Goal: Transaction & Acquisition: Book appointment/travel/reservation

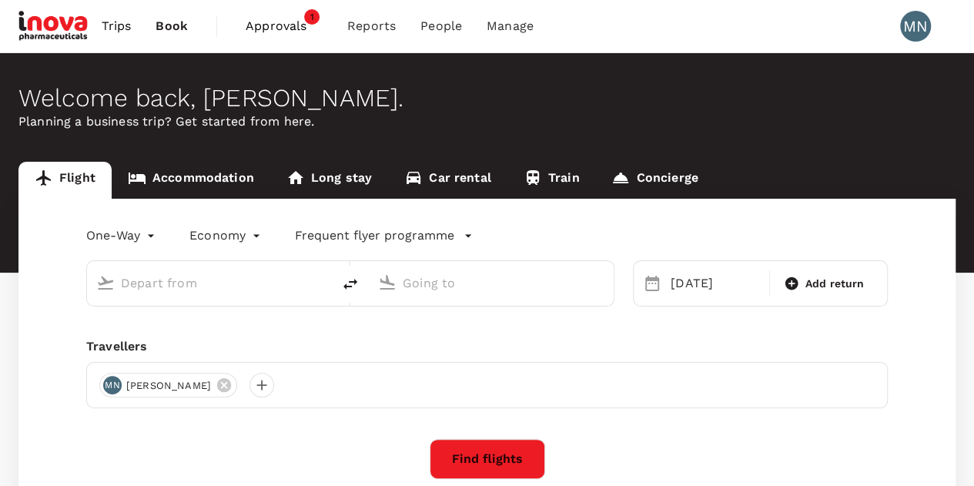
click at [349, 177] on link "Long stay" at bounding box center [329, 180] width 118 height 37
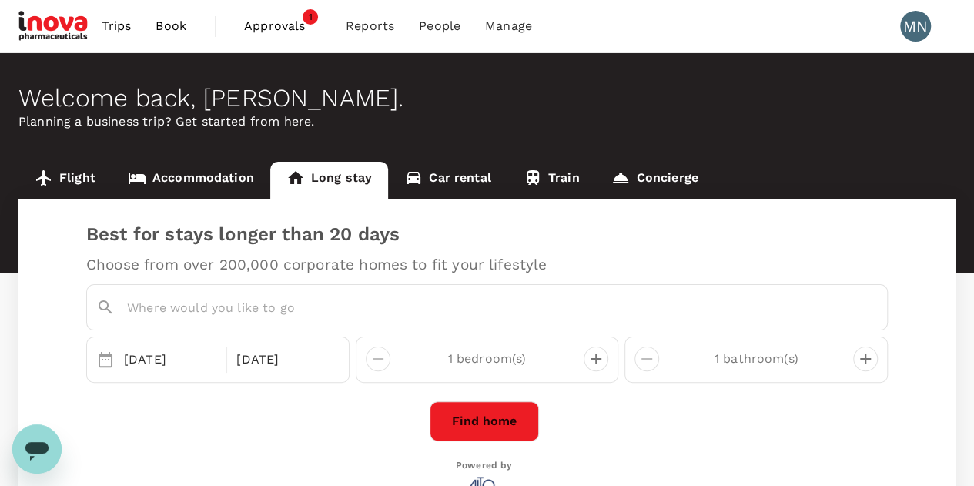
click at [341, 308] on input "text" at bounding box center [490, 308] width 727 height 24
type input "orchard"
click at [349, 305] on input "text" at bounding box center [490, 308] width 727 height 24
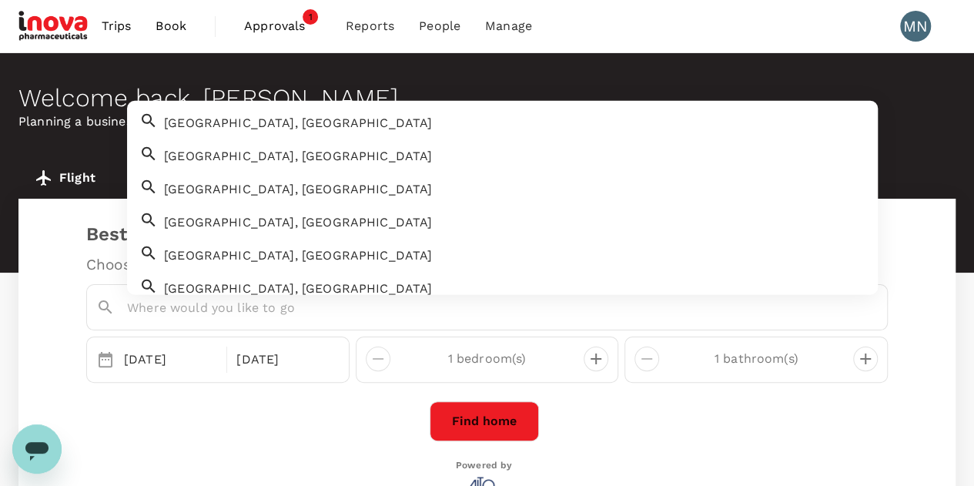
paste input "Orchard [GEOGRAPHIC_DATA] by Far East Hospitality"
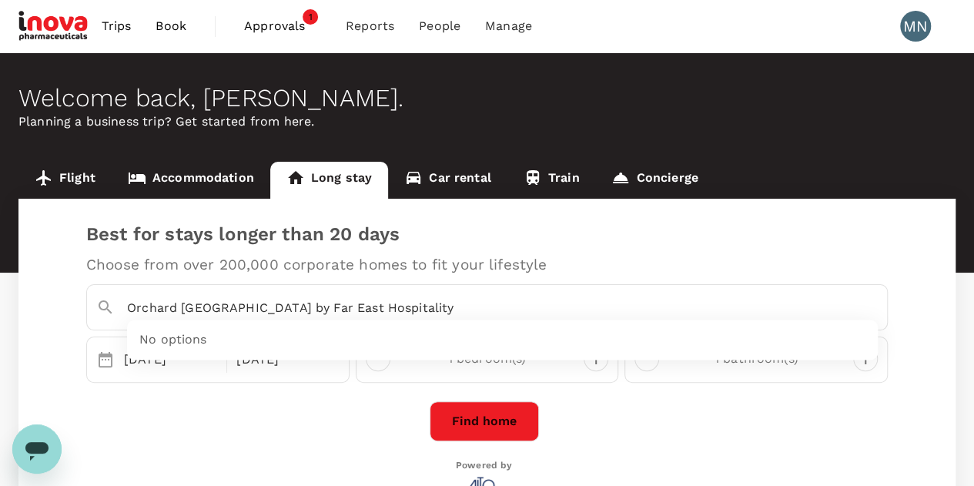
type input "Orchard [GEOGRAPHIC_DATA] by Far East Hospitality"
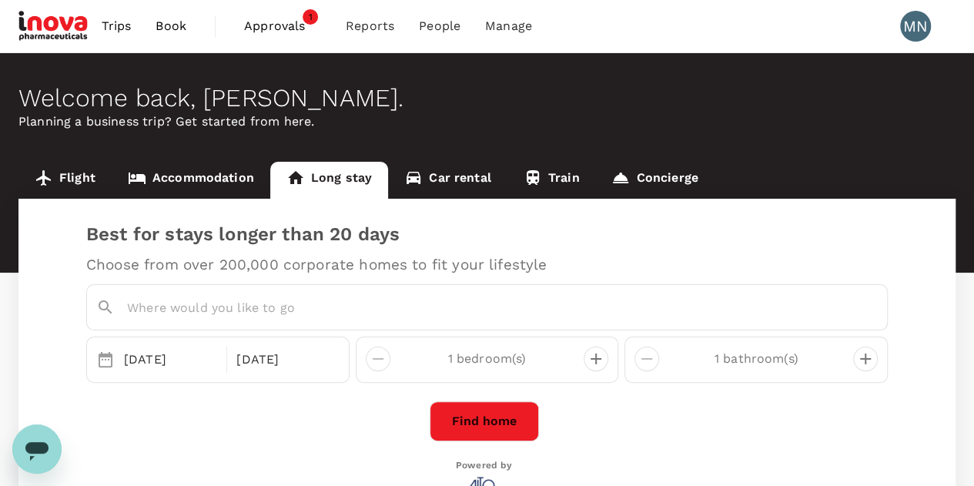
click at [195, 392] on div "[DATE] [DATE] bedroom(s) 1 bathroom(s) Find home Powered by" at bounding box center [483, 401] width 807 height 247
click at [198, 315] on input "text" at bounding box center [490, 308] width 727 height 24
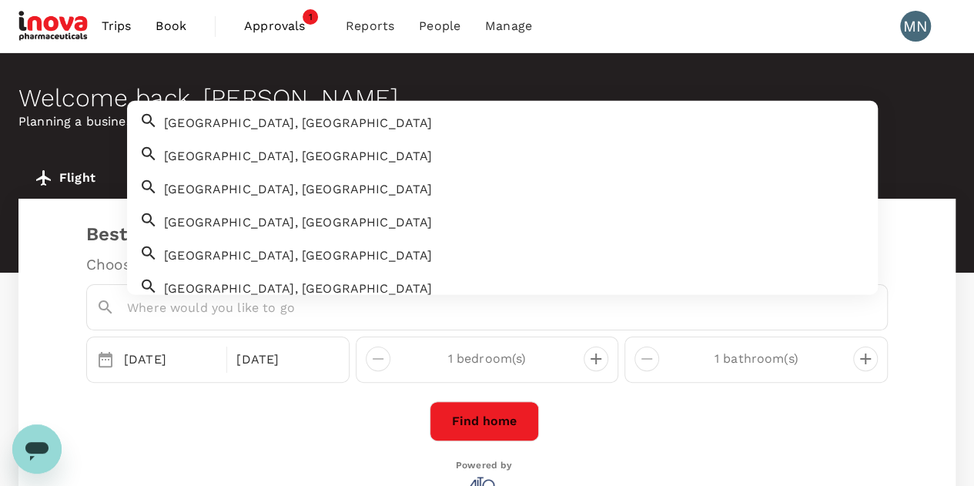
paste input "Orchard [GEOGRAPHIC_DATA] by Far East Hospitality"
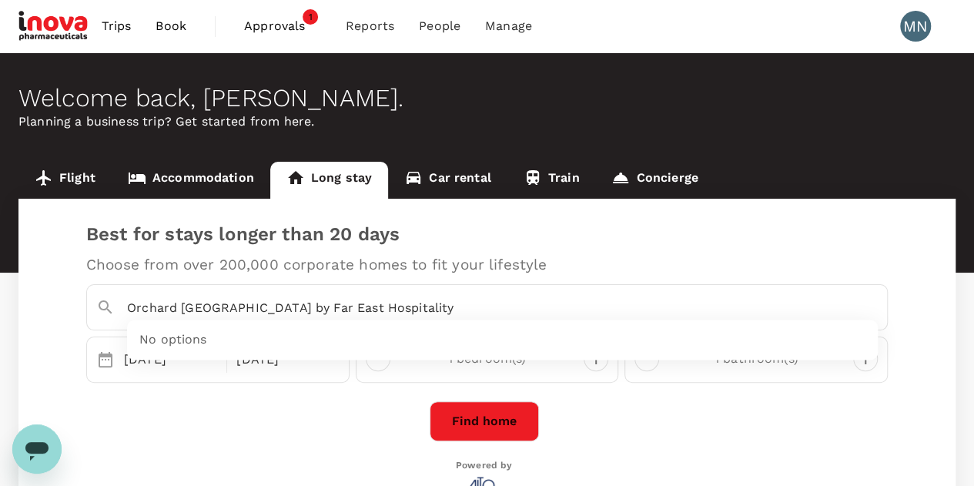
click at [214, 336] on div "No options" at bounding box center [502, 340] width 750 height 40
type input "Orchard [GEOGRAPHIC_DATA] by Far East Hospitality"
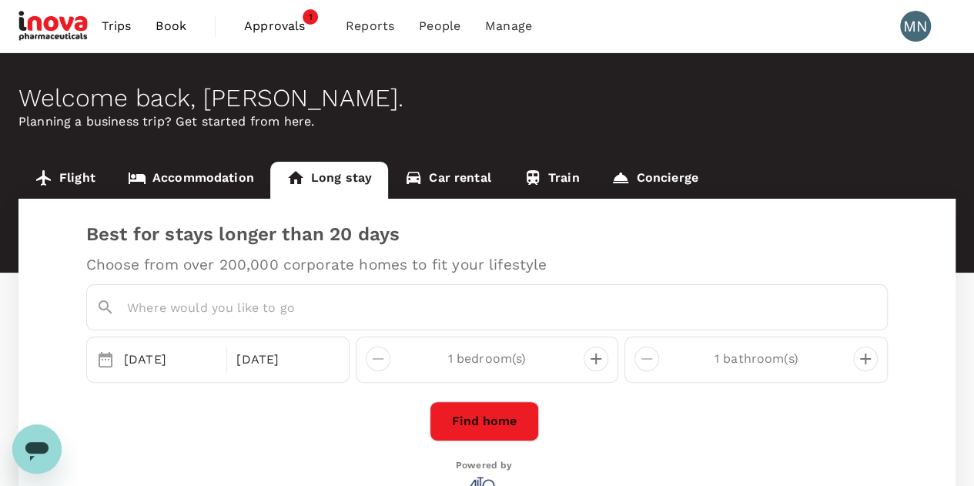
click at [500, 278] on div at bounding box center [483, 304] width 807 height 52
click at [219, 187] on link "Accommodation" at bounding box center [191, 180] width 159 height 37
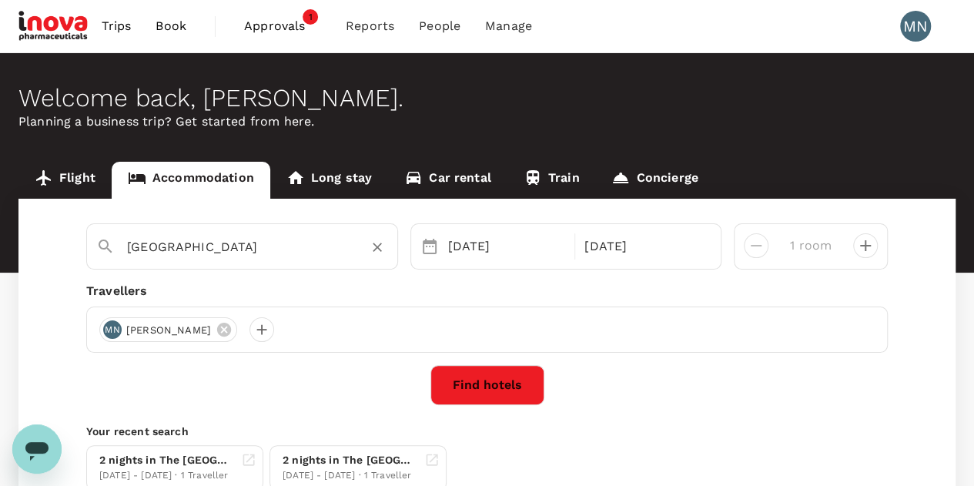
click at [292, 241] on input "[GEOGRAPHIC_DATA]" at bounding box center [236, 247] width 218 height 24
paste input "Orchard [GEOGRAPHIC_DATA] by Far East Hospitality"
type input "[GEOGRAPHIC_DATA]"
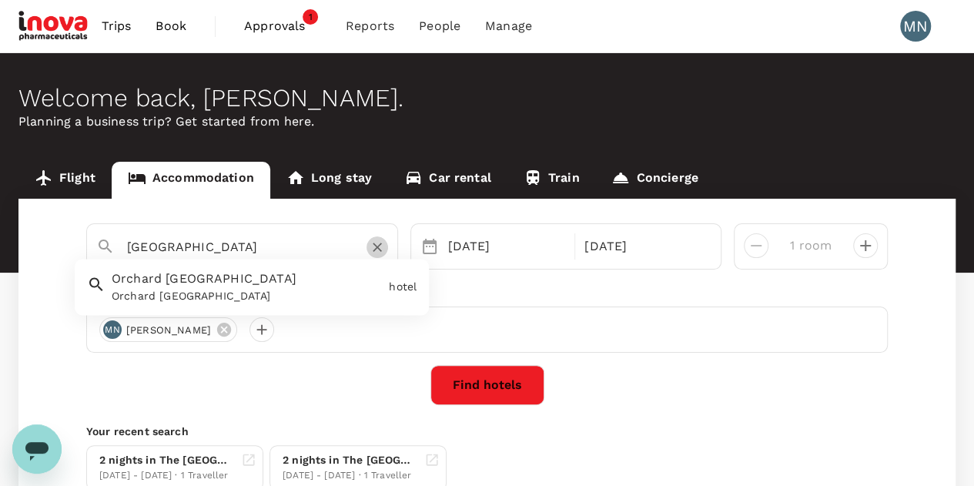
click at [373, 245] on icon "Clear" at bounding box center [377, 247] width 9 height 9
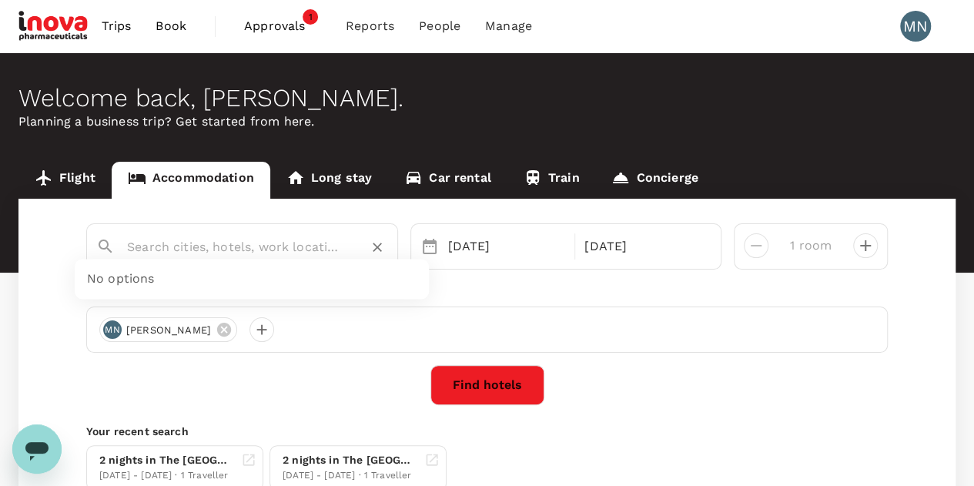
paste input "Orchard [GEOGRAPHIC_DATA] by Far East Hospitality"
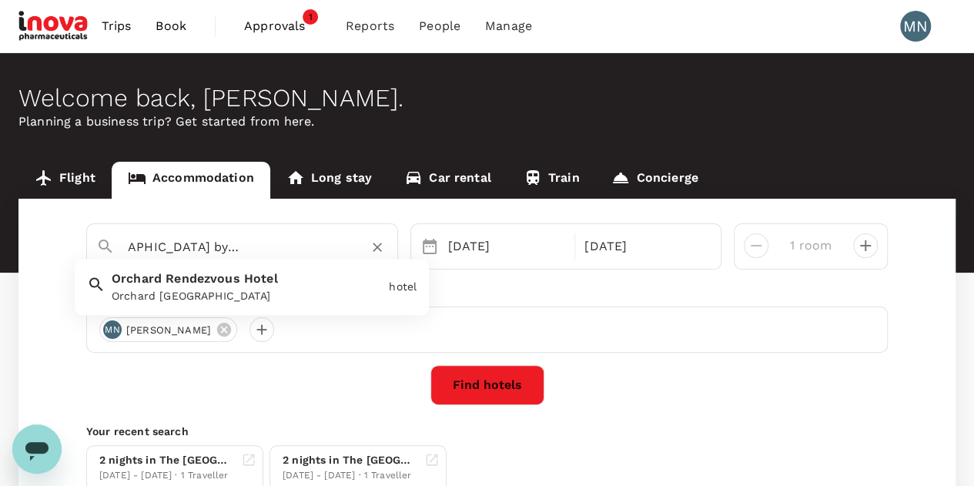
click at [317, 296] on div "Orchard [GEOGRAPHIC_DATA]" at bounding box center [247, 297] width 271 height 16
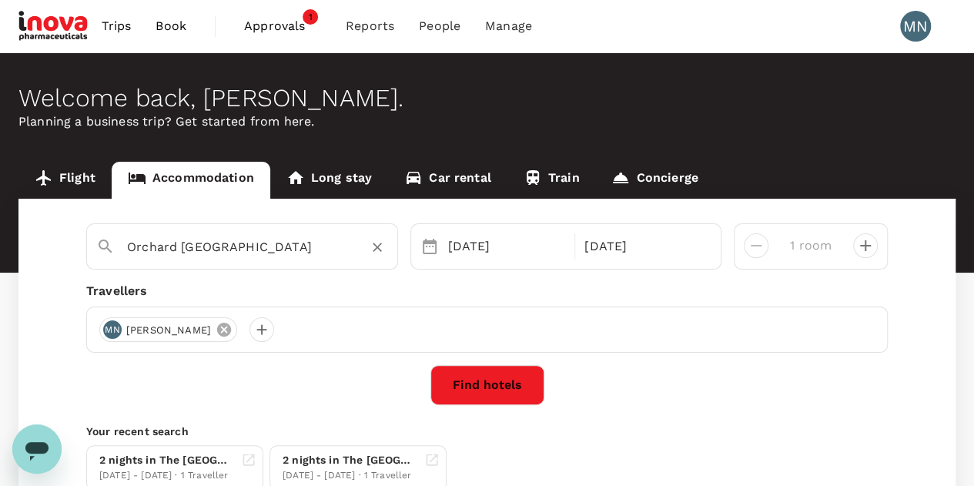
type input "Orchard [GEOGRAPHIC_DATA]"
click at [217, 328] on icon at bounding box center [224, 329] width 14 height 14
click at [115, 330] on div at bounding box center [111, 329] width 25 height 25
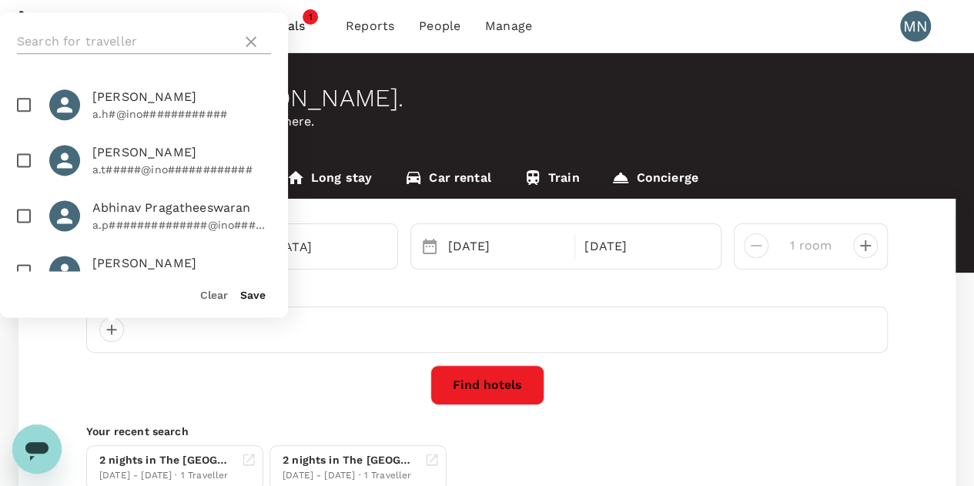
click at [115, 33] on input "text" at bounding box center [126, 41] width 219 height 25
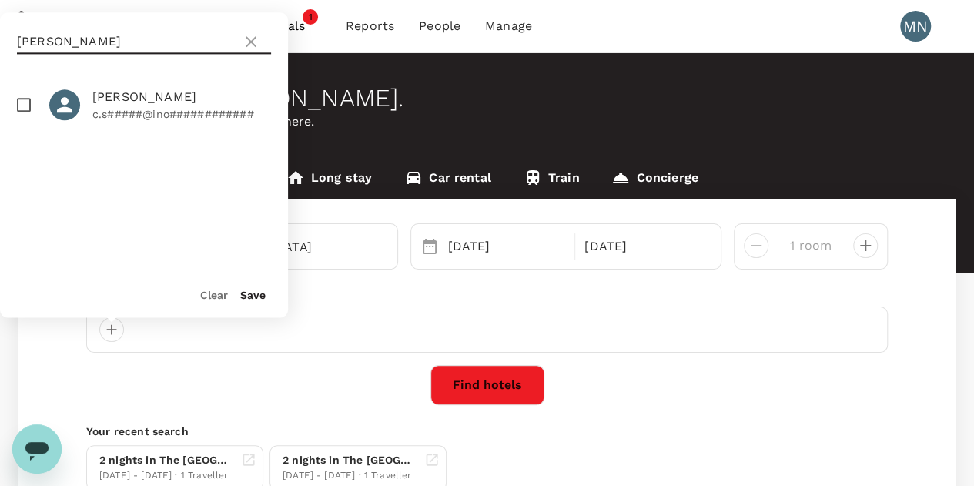
type input "[PERSON_NAME]"
click at [129, 101] on span "[PERSON_NAME]" at bounding box center [181, 97] width 179 height 18
checkbox input "true"
click at [253, 300] on button "Save" at bounding box center [252, 295] width 25 height 12
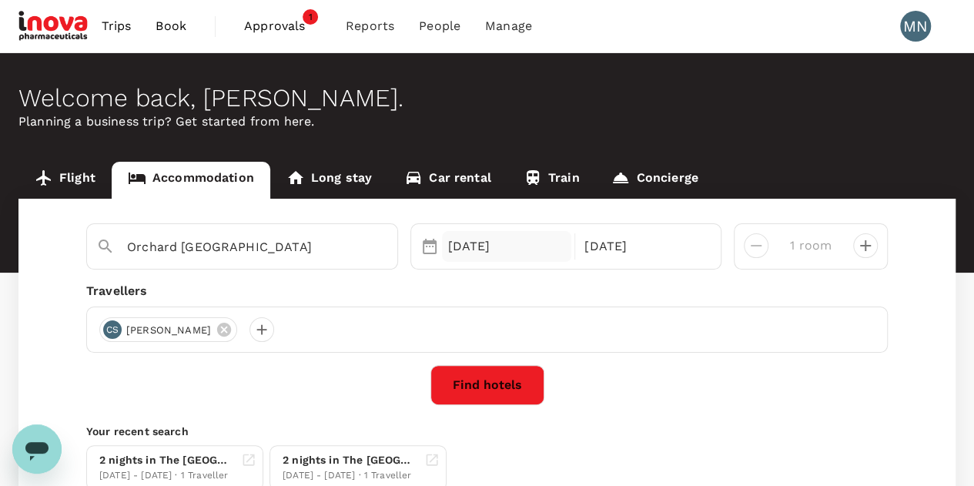
click at [466, 239] on div "[DATE]" at bounding box center [507, 246] width 130 height 31
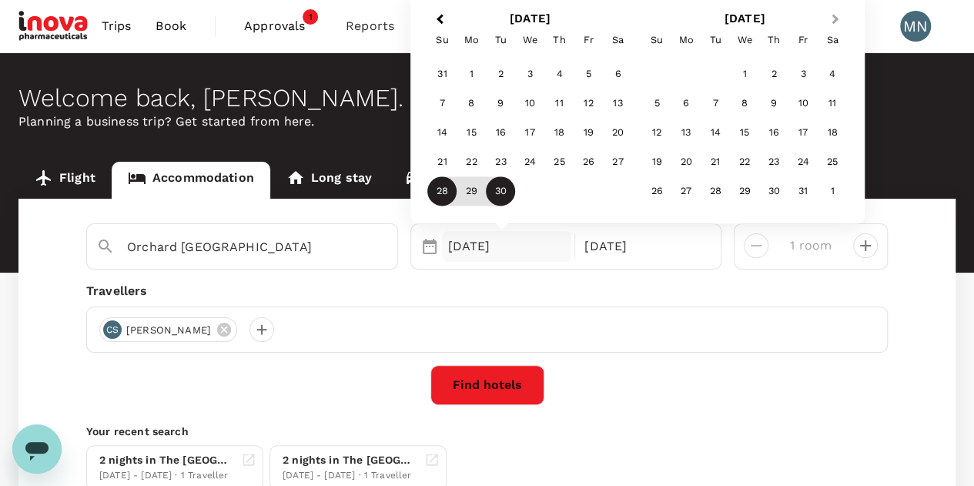
click at [834, 18] on span "Next Month" at bounding box center [834, 20] width 0 height 18
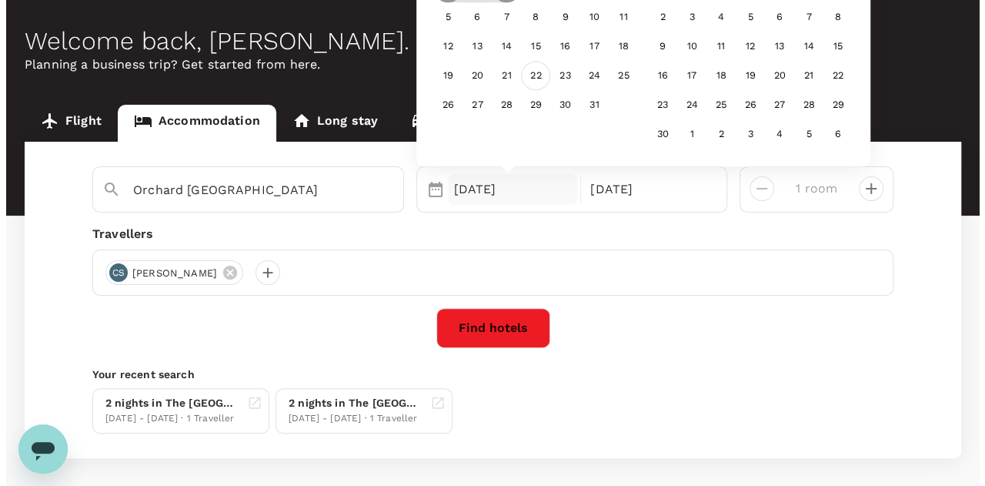
scroll to position [123, 0]
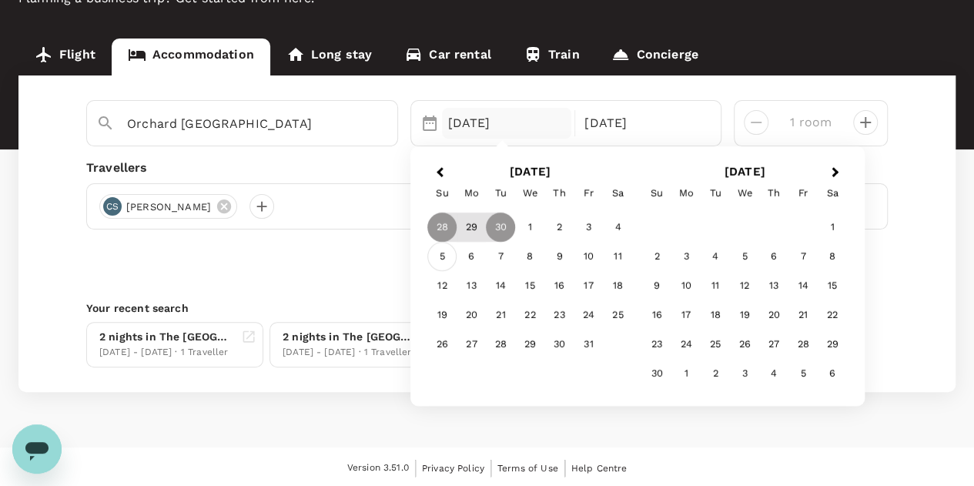
click at [443, 256] on div "5" at bounding box center [441, 256] width 29 height 29
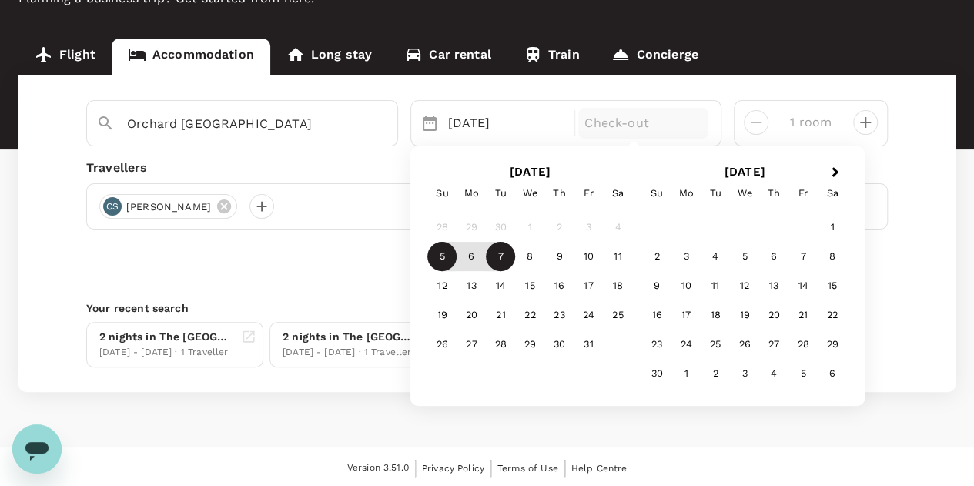
click at [494, 257] on div "7" at bounding box center [500, 256] width 29 height 29
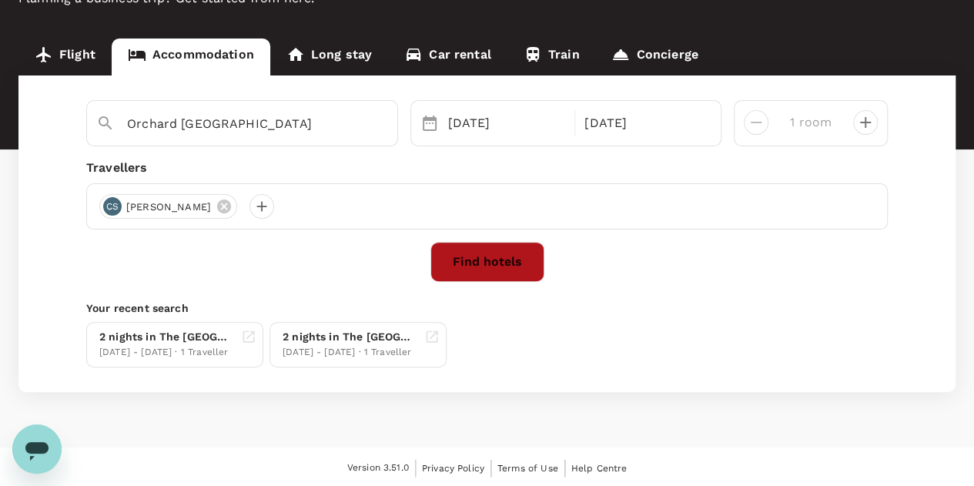
click at [513, 262] on button "Find hotels" at bounding box center [487, 262] width 114 height 40
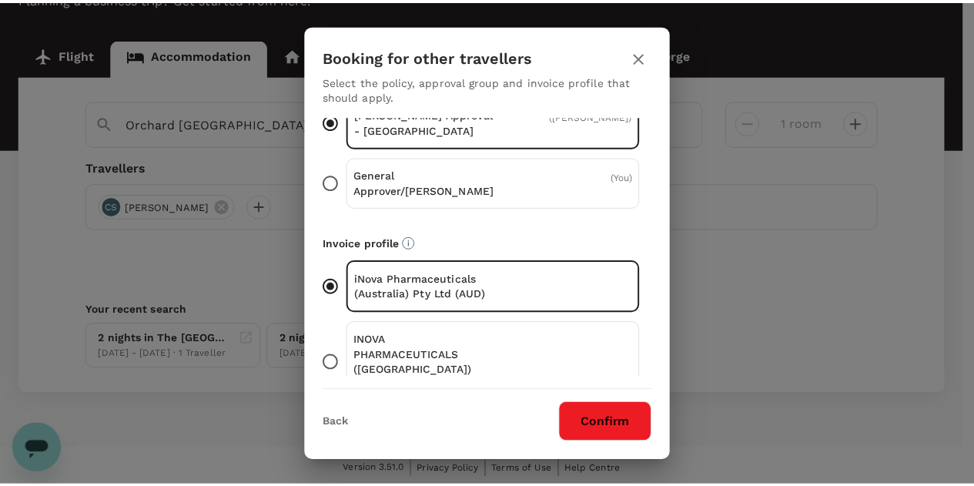
scroll to position [165, 0]
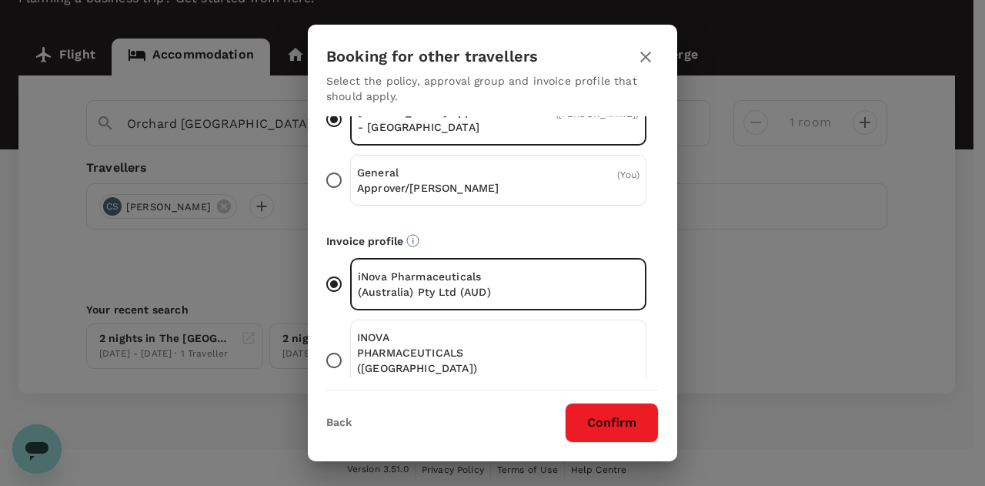
click at [633, 418] on button "Confirm" at bounding box center [612, 423] width 94 height 40
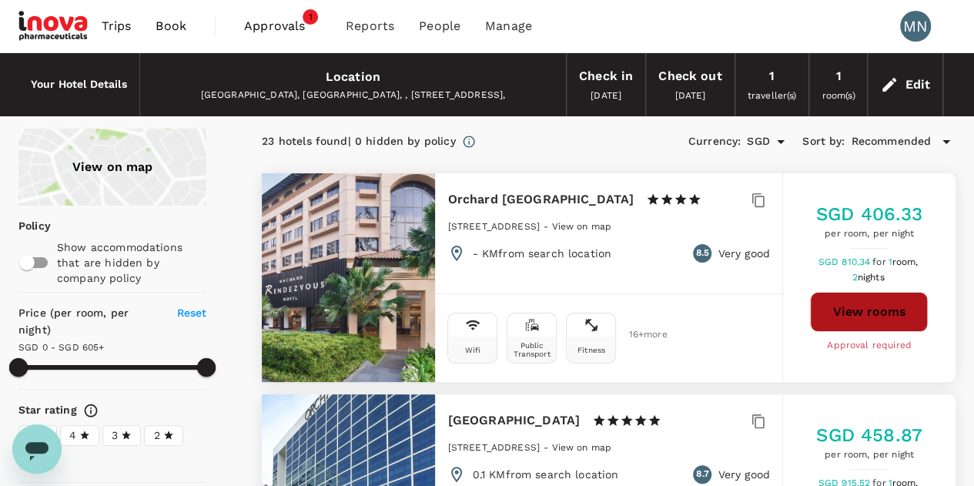
click at [894, 319] on button "View rooms" at bounding box center [869, 312] width 118 height 40
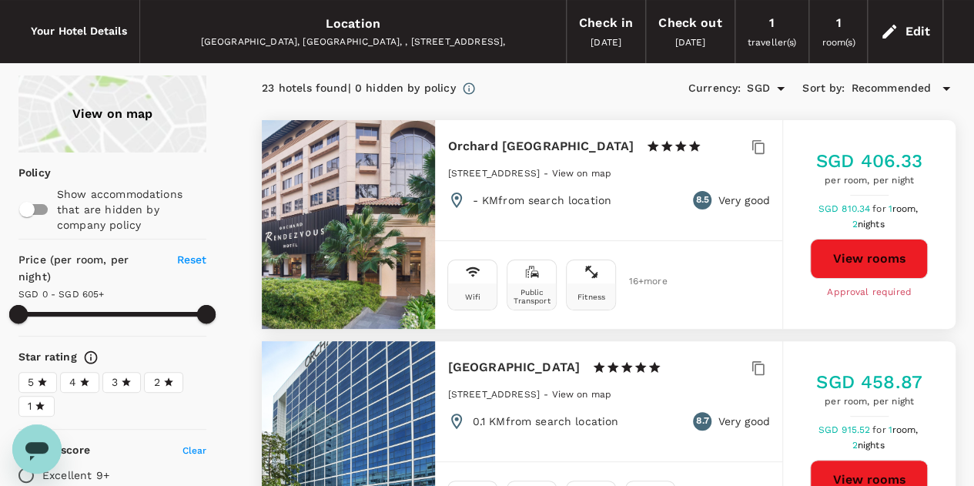
scroll to position [77, 0]
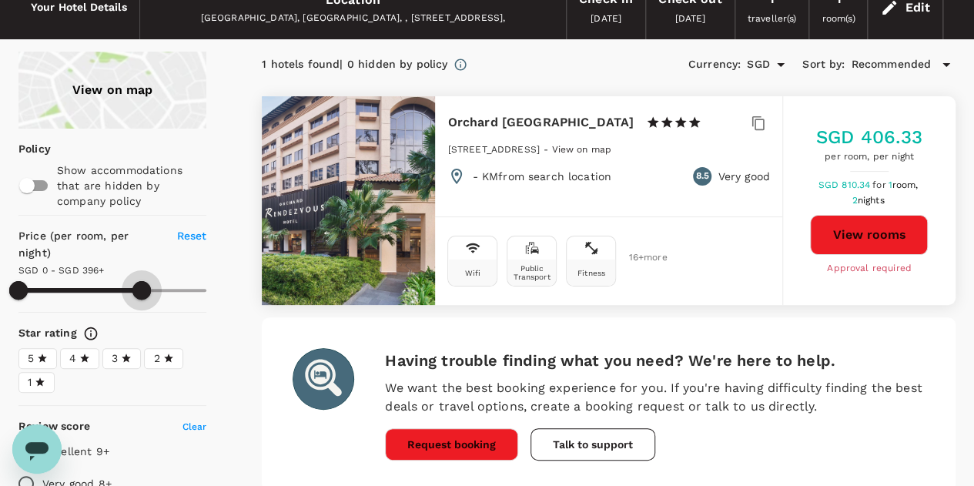
type input "401"
drag, startPoint x: 155, startPoint y: 289, endPoint x: 143, endPoint y: 311, distance: 25.5
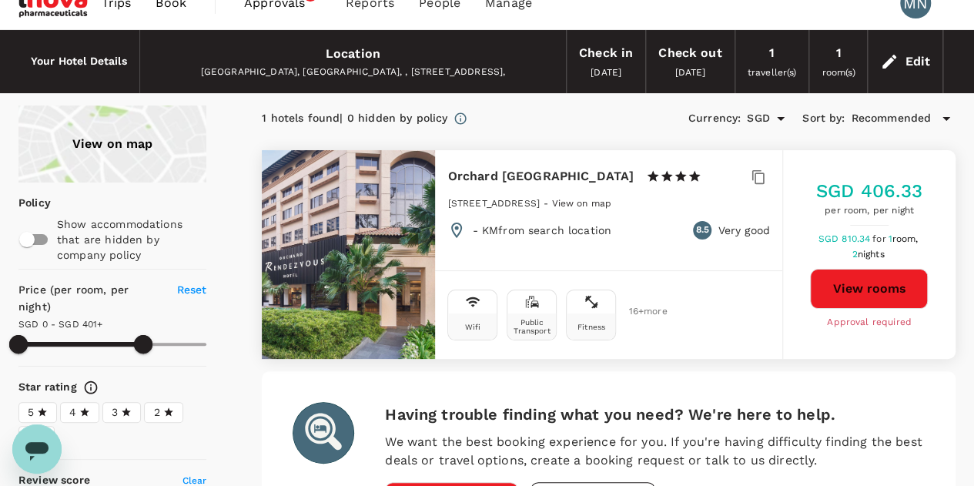
scroll to position [0, 0]
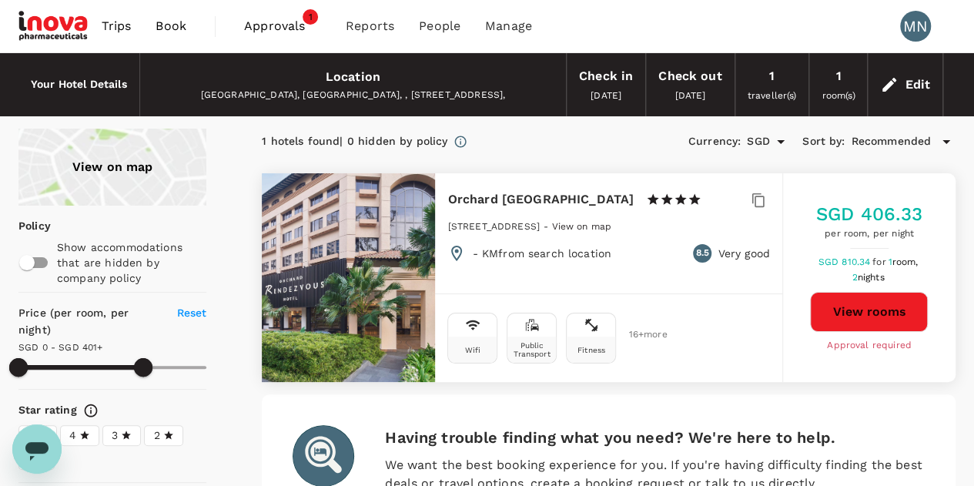
click at [356, 99] on div "[GEOGRAPHIC_DATA], [GEOGRAPHIC_DATA], , [STREET_ADDRESS]," at bounding box center [352, 95] width 401 height 15
click at [374, 78] on div "Location" at bounding box center [353, 77] width 55 height 22
click at [348, 76] on div "Location" at bounding box center [353, 77] width 55 height 22
click at [486, 88] on div "[GEOGRAPHIC_DATA], [GEOGRAPHIC_DATA], , [STREET_ADDRESS]," at bounding box center [352, 95] width 401 height 15
click at [917, 82] on div "Edit" at bounding box center [916, 85] width 25 height 22
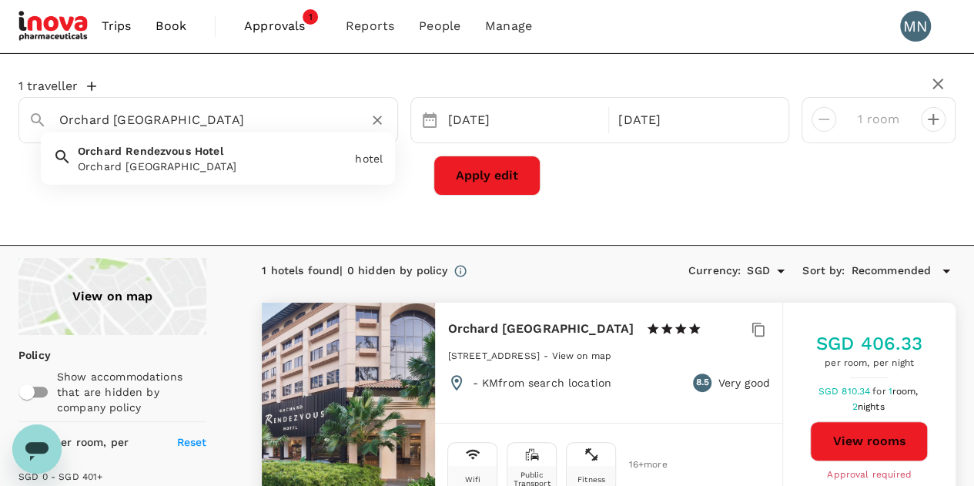
drag, startPoint x: 256, startPoint y: 117, endPoint x: 0, endPoint y: 124, distance: 255.6
click at [0, 124] on div "1 traveller Orchard [GEOGRAPHIC_DATA] [DATE] [DATE] room Apply edit" at bounding box center [487, 137] width 974 height 142
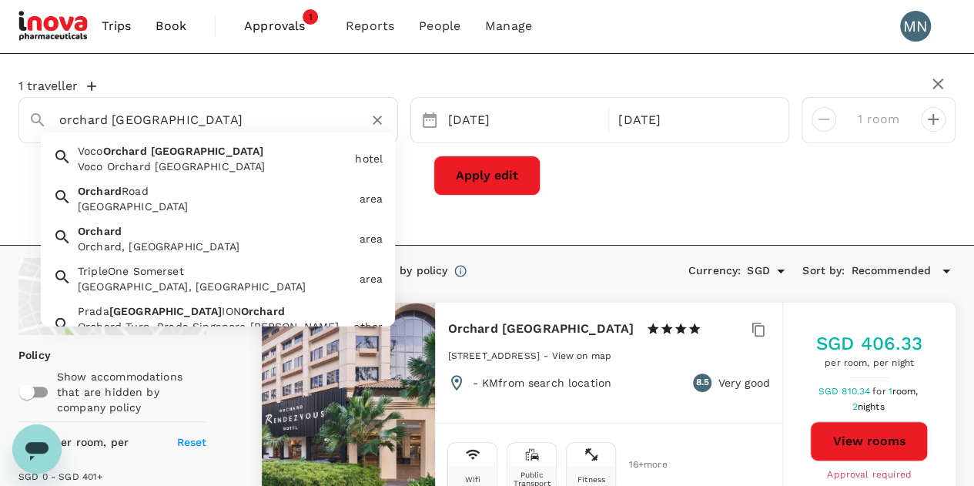
click at [232, 212] on div "[GEOGRAPHIC_DATA]" at bounding box center [215, 206] width 275 height 15
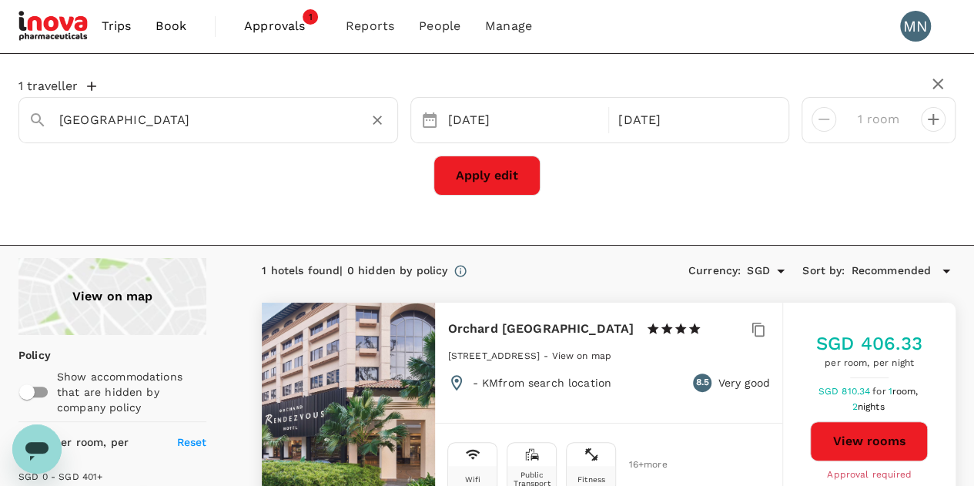
type input "[GEOGRAPHIC_DATA]"
click at [491, 176] on button "Apply edit" at bounding box center [486, 175] width 107 height 40
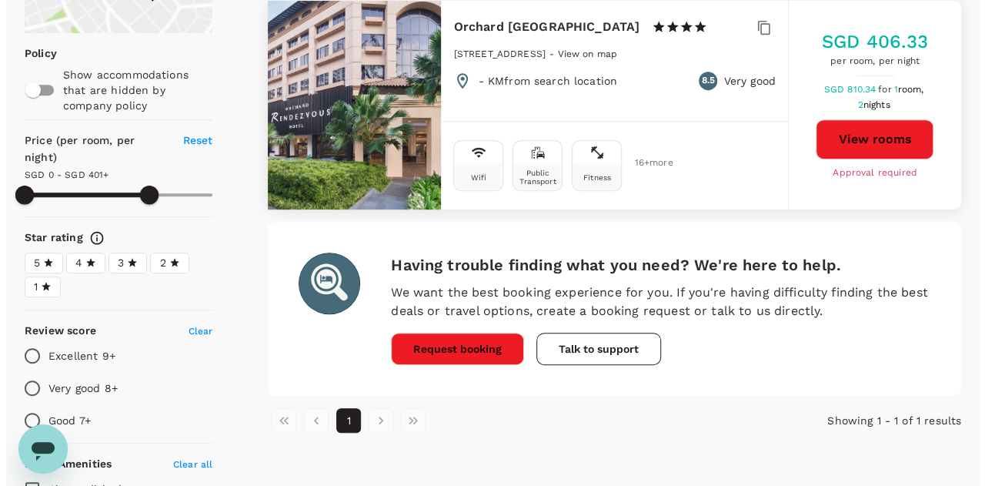
scroll to position [308, 0]
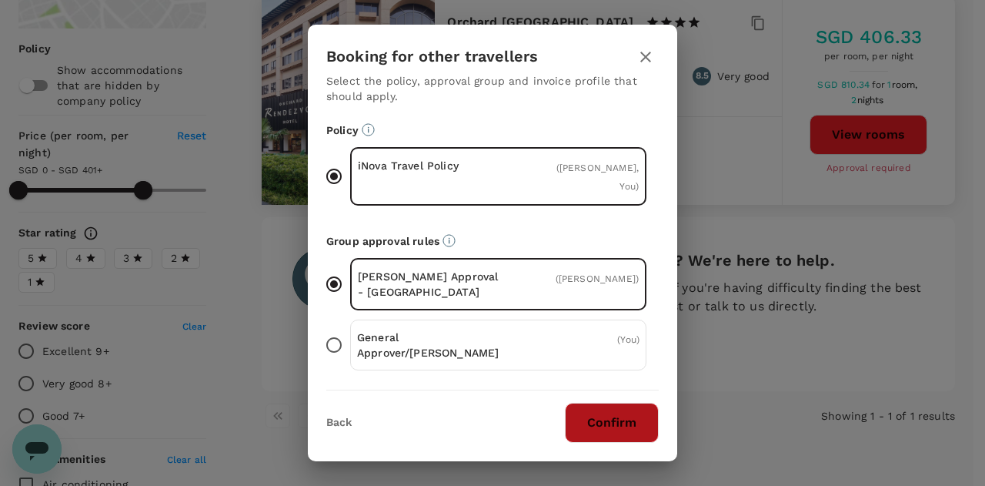
click at [628, 436] on button "Confirm" at bounding box center [612, 423] width 94 height 40
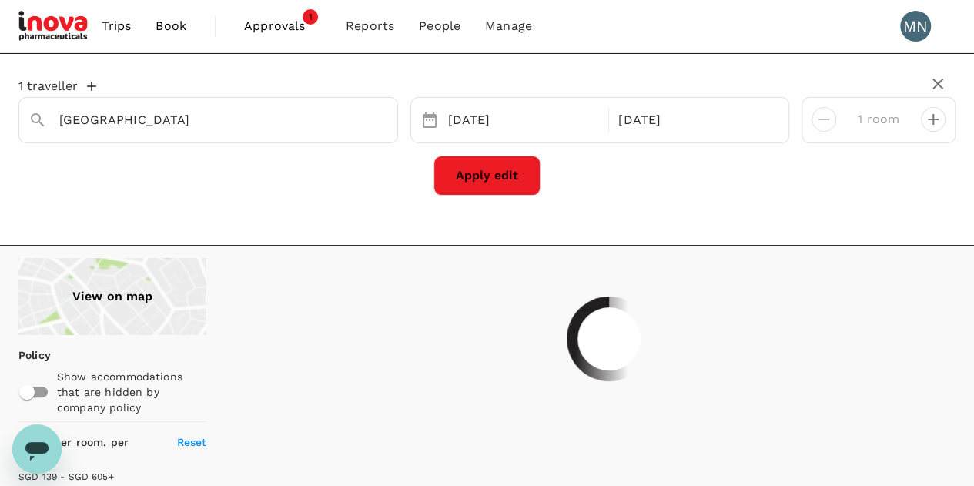
type input "604.35"
type input "139.25"
type input "604.25"
type input "83.25"
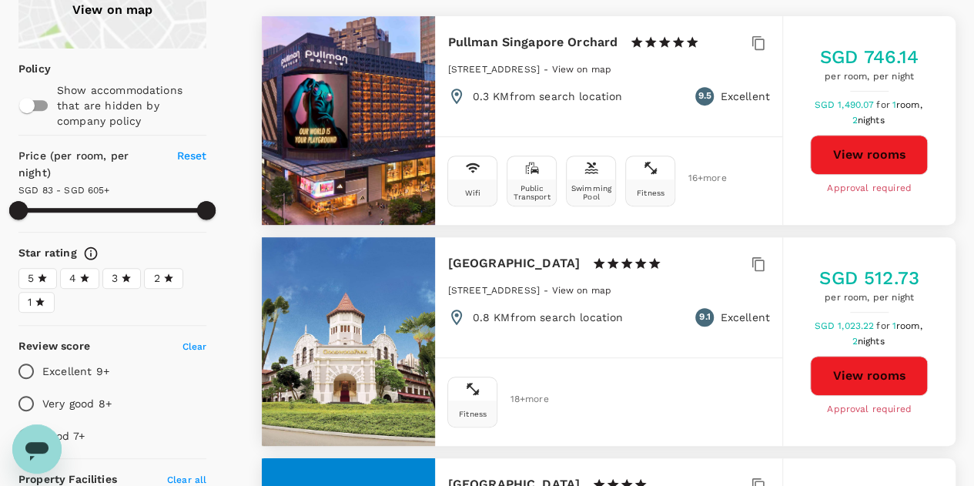
scroll to position [308, 0]
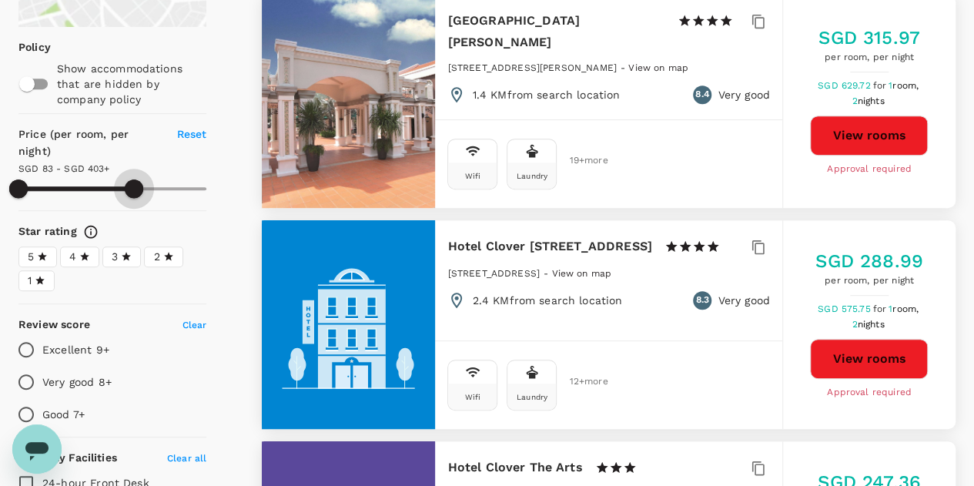
drag, startPoint x: 204, startPoint y: 185, endPoint x: 134, endPoint y: 194, distance: 70.6
click at [134, 194] on span at bounding box center [134, 188] width 18 height 18
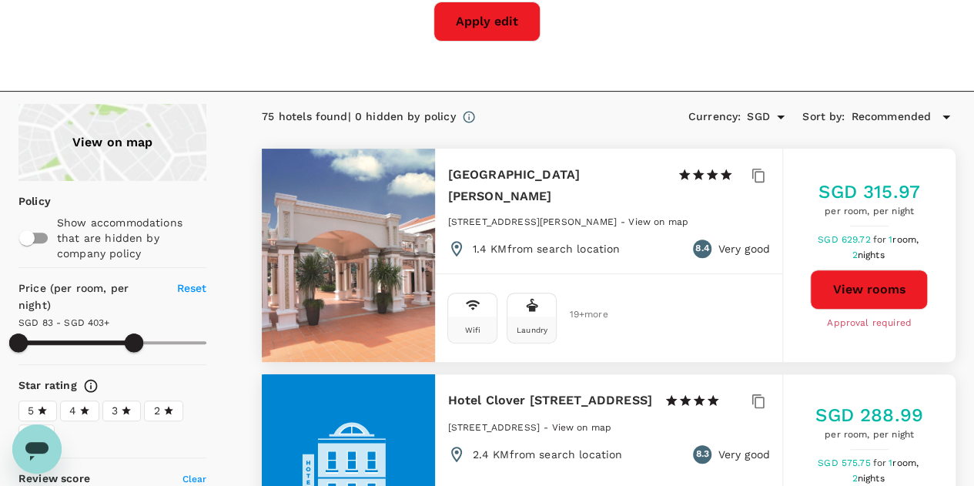
scroll to position [231, 0]
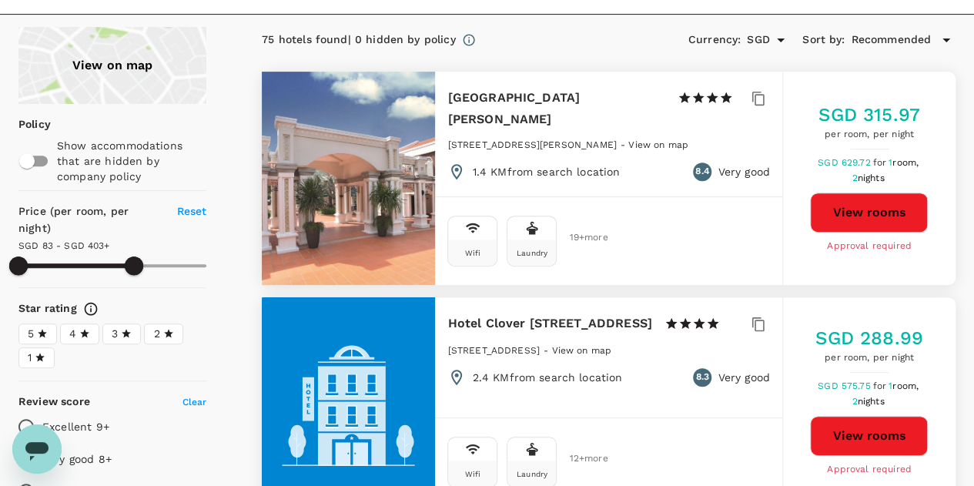
type input "403.25"
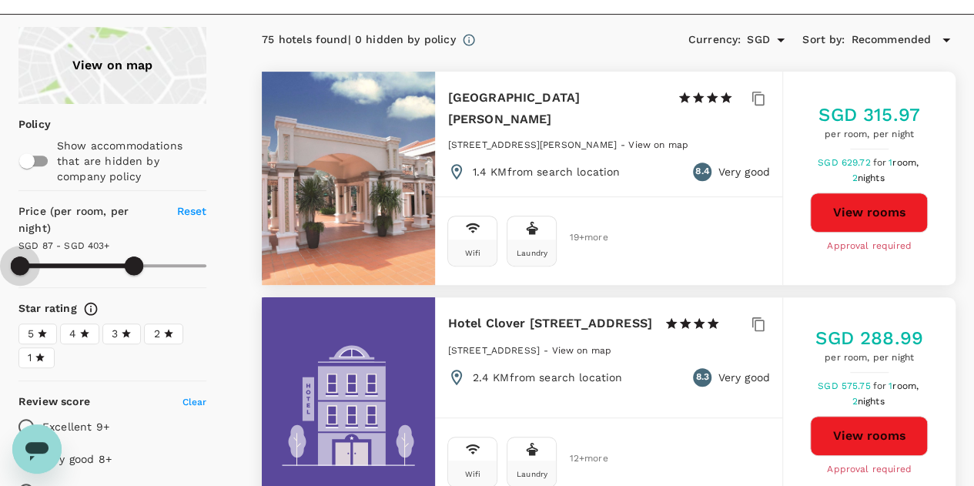
type input "87.25"
type input "403.25"
type input "139.25"
type input "403.25"
type input "158.25"
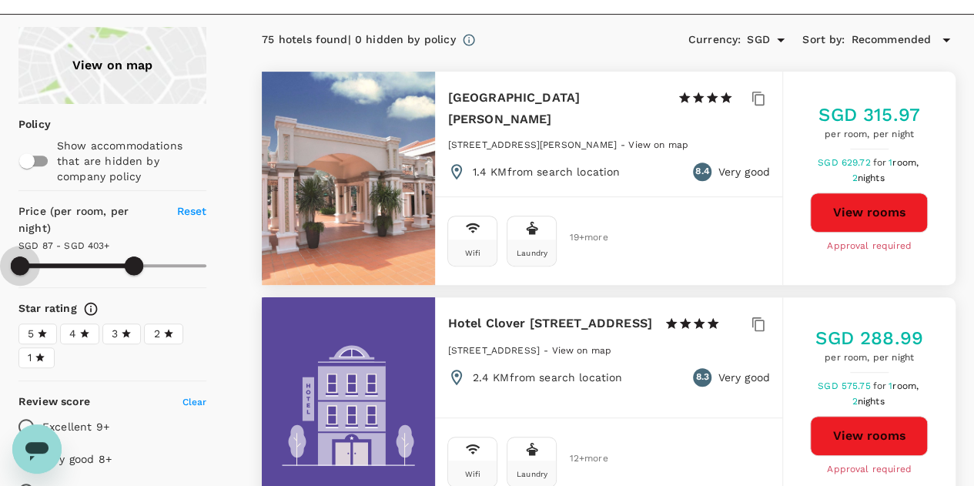
type input "403.25"
type input "177.25"
type input "403.25"
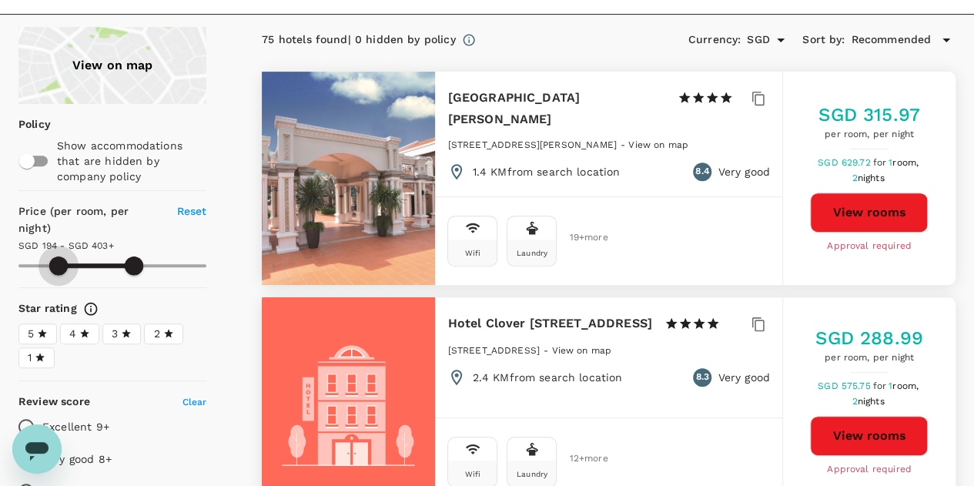
type input "194.25"
type input "403.25"
type input "203.25"
type input "403.25"
type input "205.25"
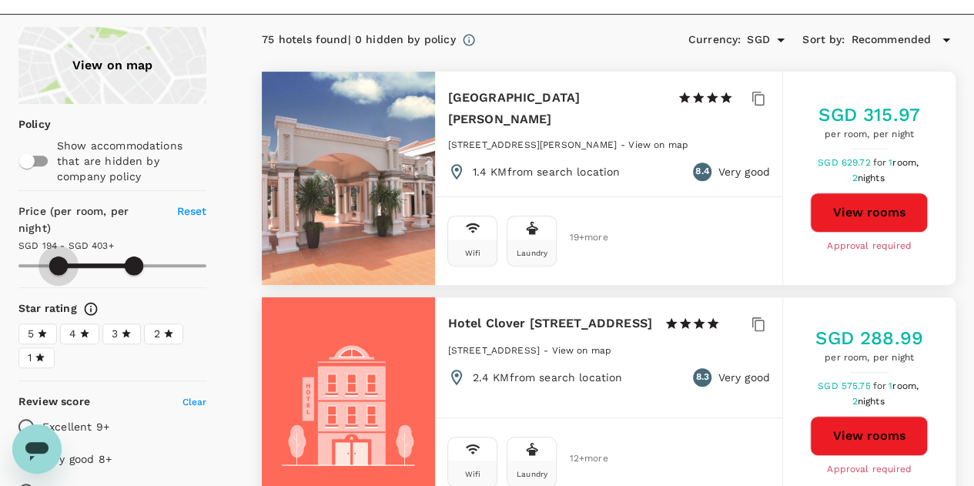
type input "403.25"
type input "215.25"
type input "403.25"
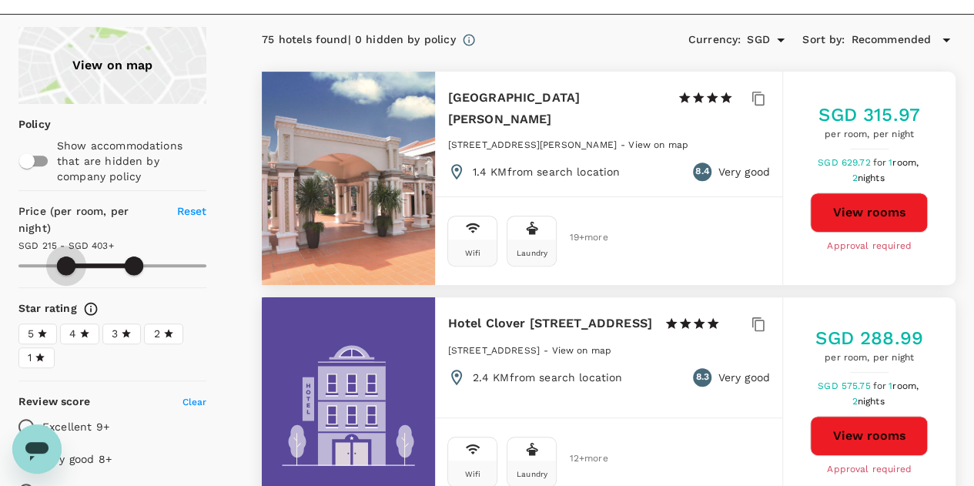
type input "222.25"
type input "403.25"
type input "226.25"
type input "403.25"
type input "237.25"
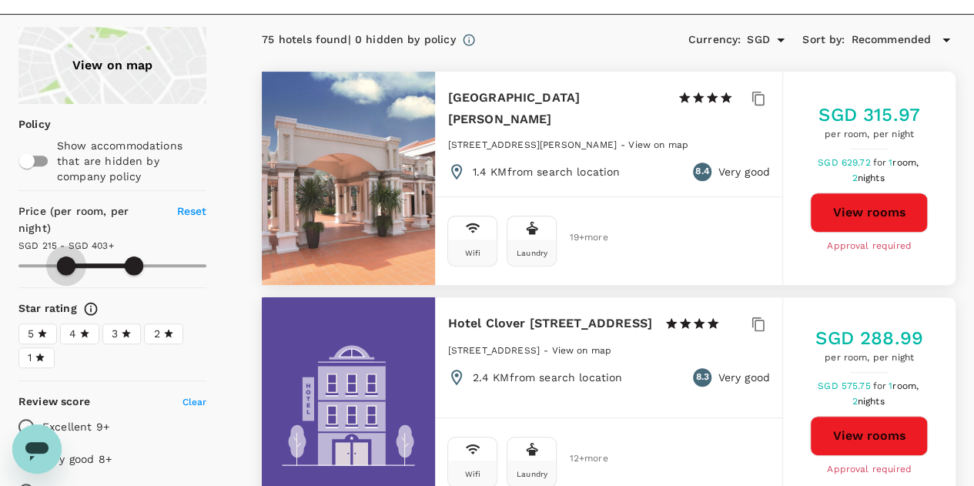
type input "403.25"
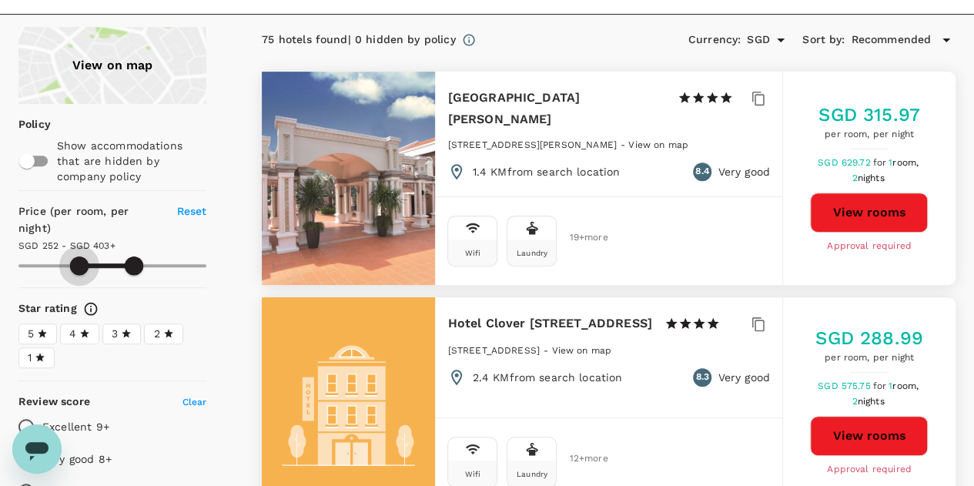
type input "252.25"
type input "403.25"
type input "262.25"
type input "403.25"
type input "262.25"
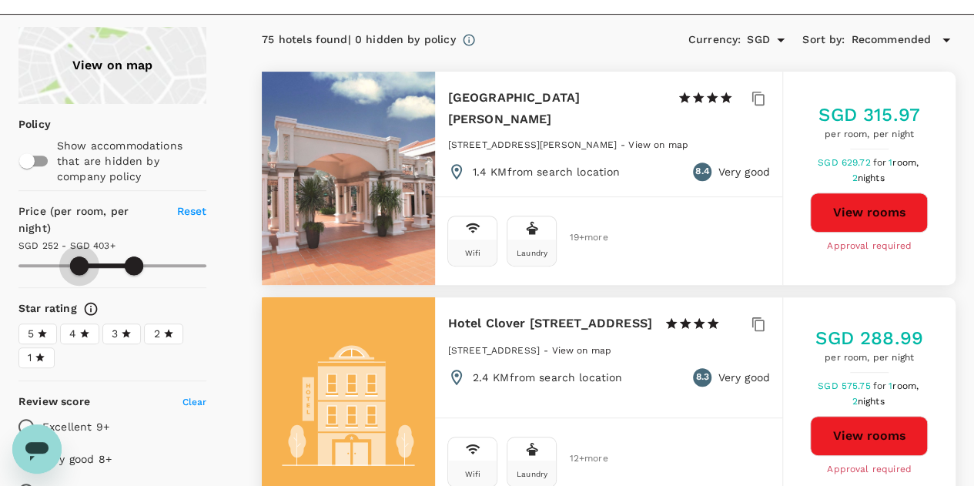
type input "403.25"
type input "265.25"
type input "403.25"
type input "273.25"
type input "403.25"
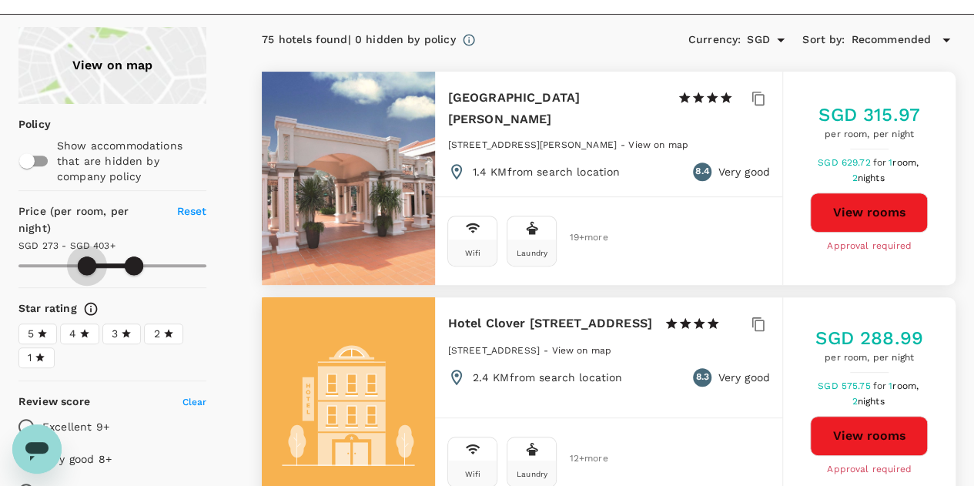
type input "279.25"
type input "403.25"
type input "284.25"
type input "403.25"
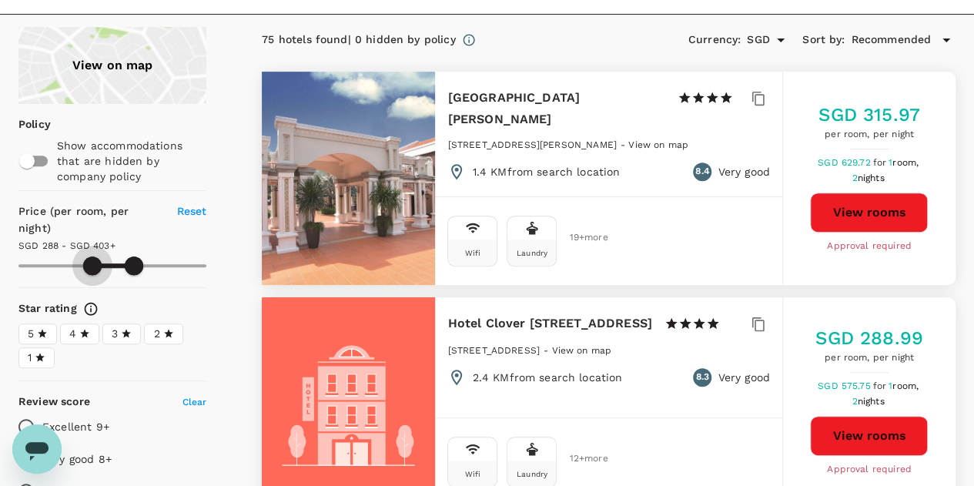
type input "288.25"
type input "403.25"
type input "292.25"
type input "403.25"
type input "301.25"
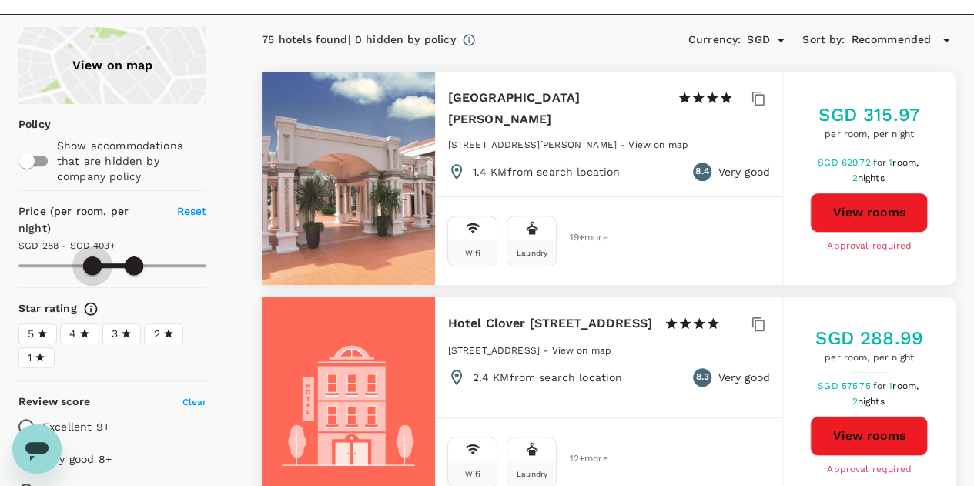
type input "403.25"
type input "309.25"
type input "403.25"
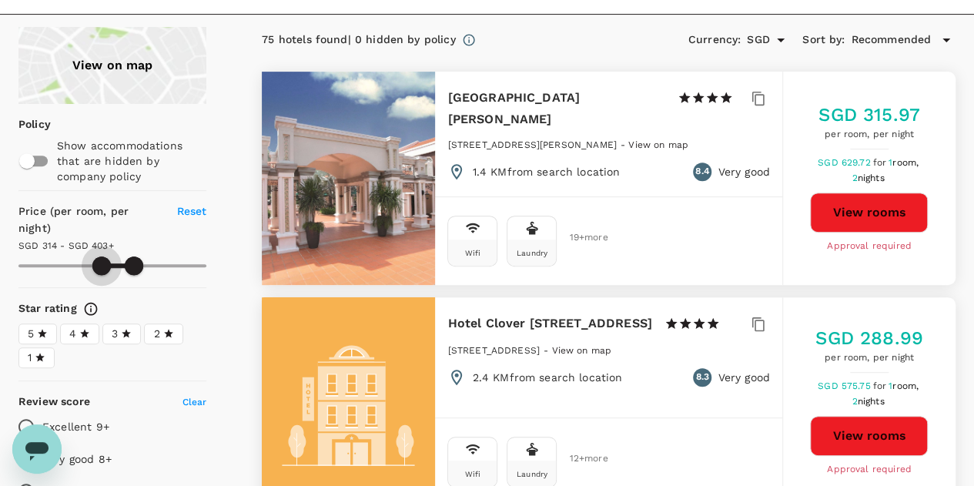
type input "314.25"
type input "403.25"
type input "316.25"
type input "403.25"
type input "318.25"
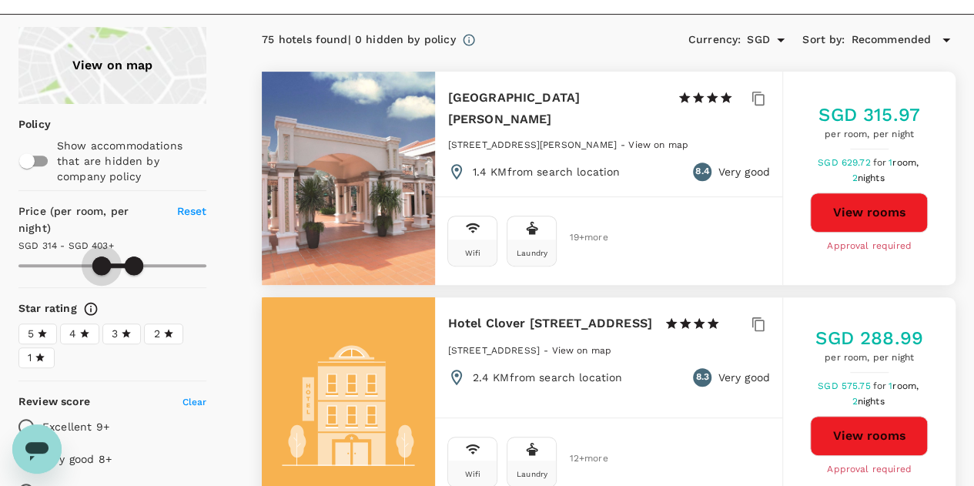
type input "403.25"
type input "318.25"
type input "403.25"
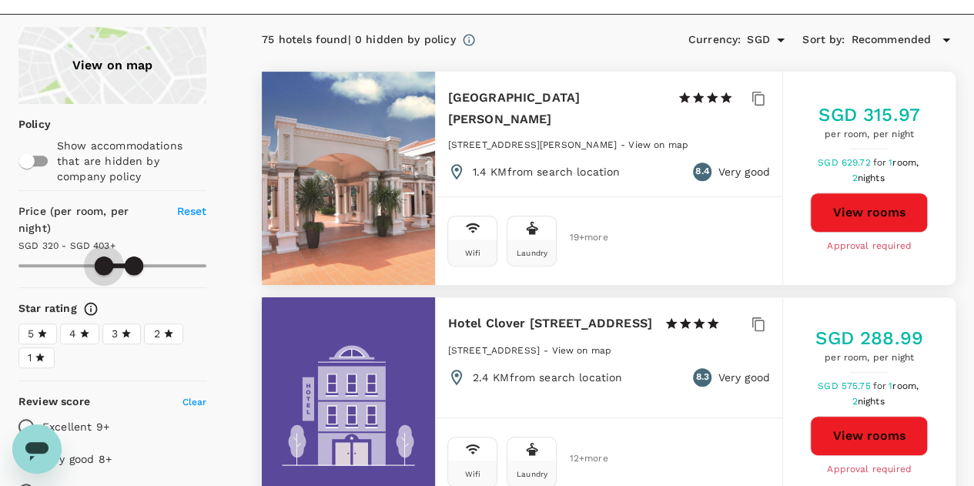
type input "320.25"
type input "403.25"
type input "320.25"
type input "403.25"
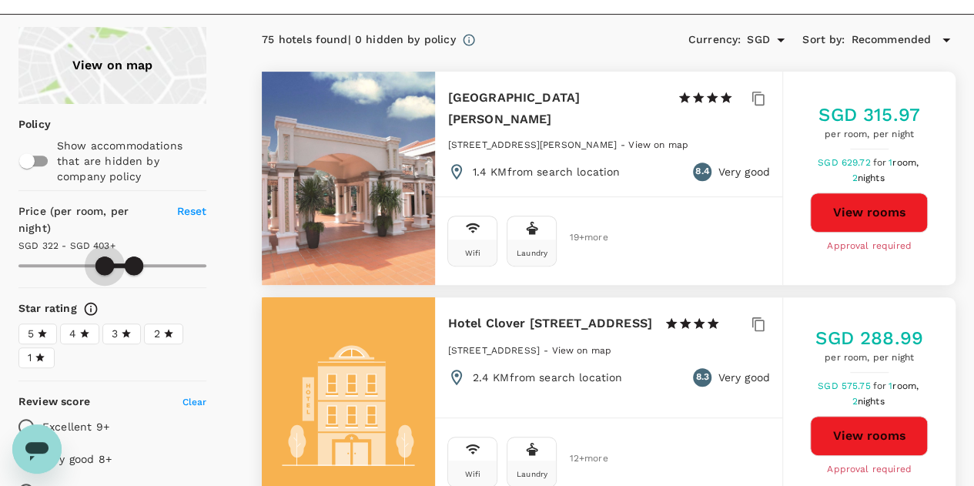
type input "322.25"
type input "403.25"
type input "322.25"
type input "403.25"
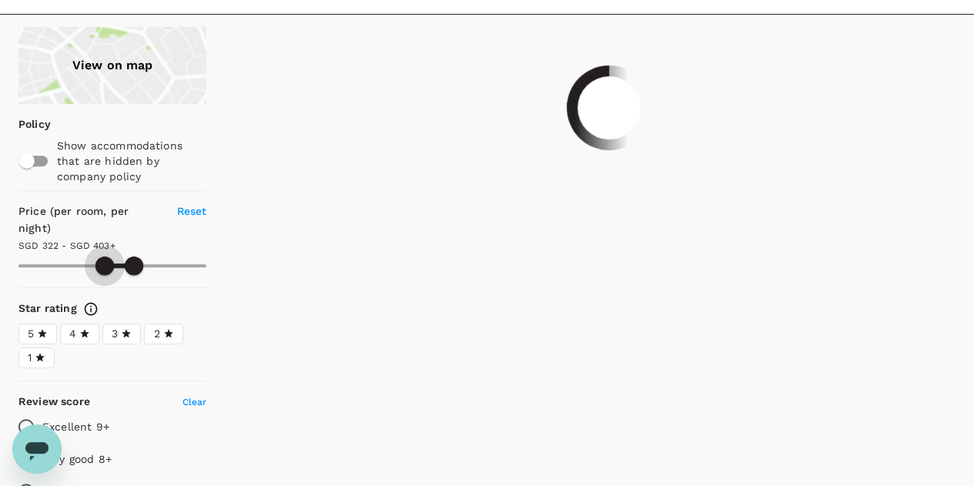
drag, startPoint x: 43, startPoint y: 258, endPoint x: 105, endPoint y: 259, distance: 61.6
click at [105, 259] on span at bounding box center [104, 265] width 18 height 18
type input "322.25"
type input "403.25"
type input "322.25"
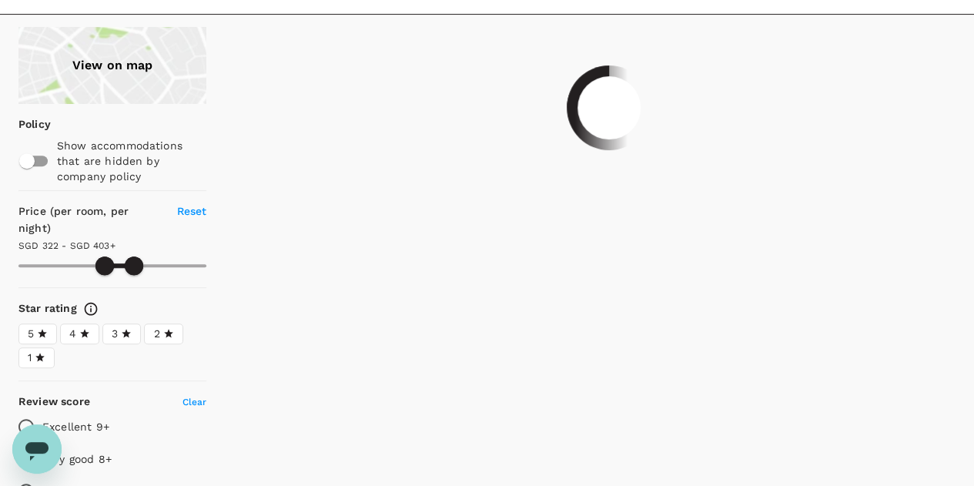
type input "403.25"
type input "322.25"
type input "403.25"
type input "322.25"
type input "403.25"
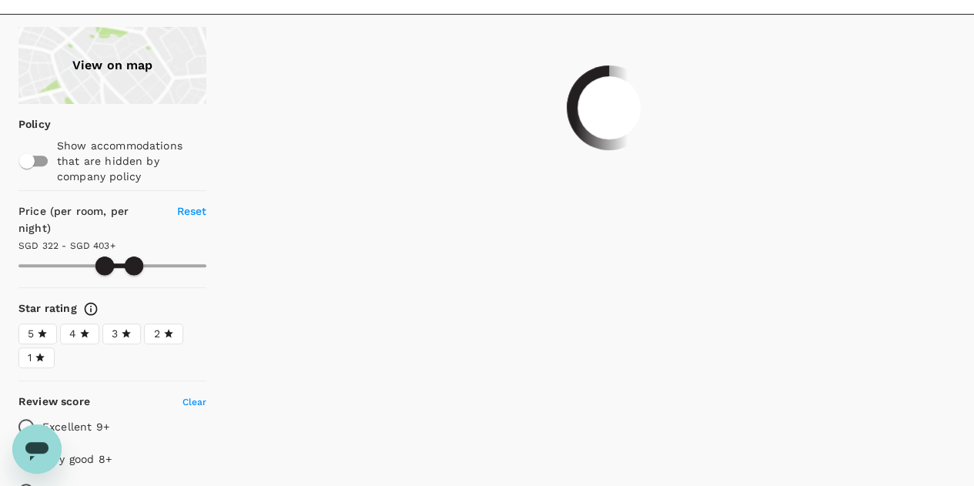
type input "322.25"
type input "403.25"
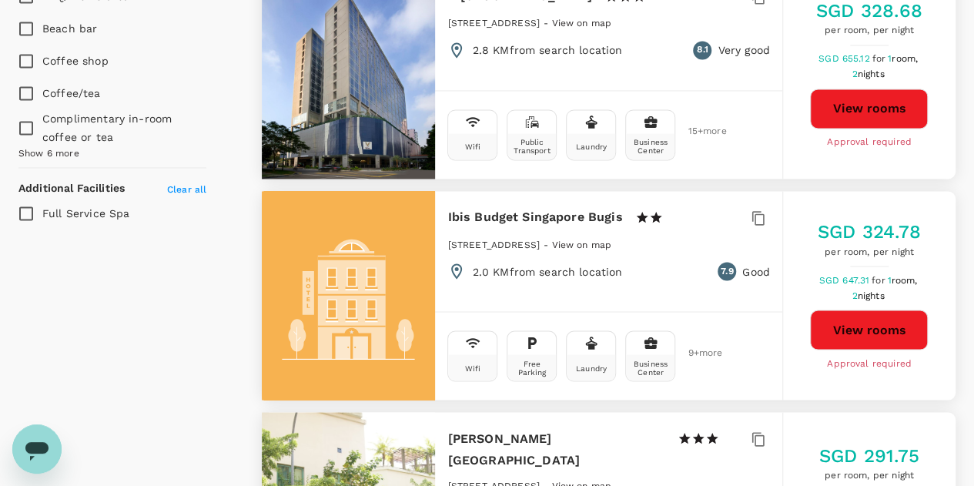
scroll to position [1231, 0]
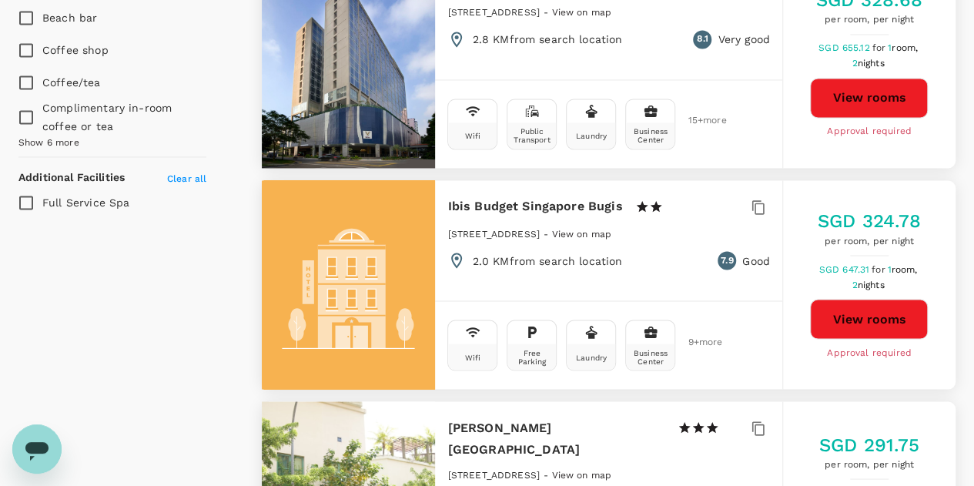
type input "322.25"
type input "403.25"
type input "322.25"
type input "403.25"
type input "322.25"
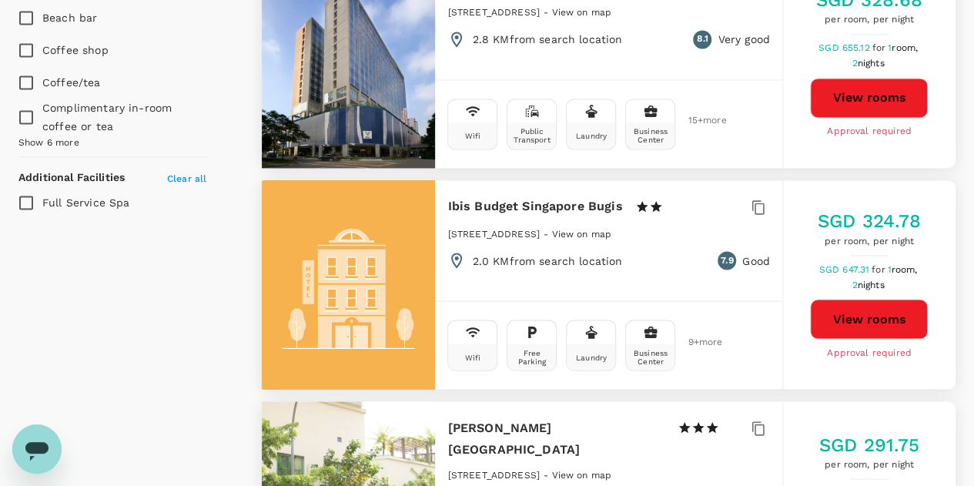
type input "403.25"
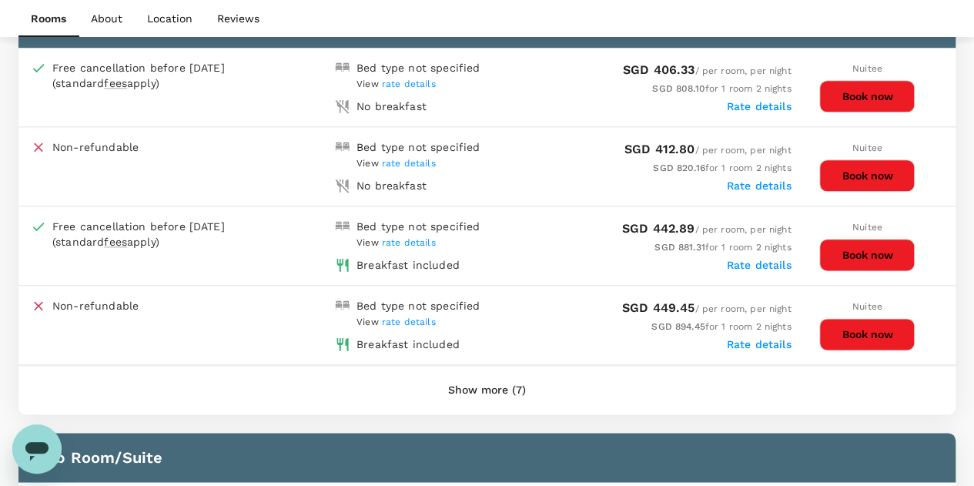
scroll to position [847, 0]
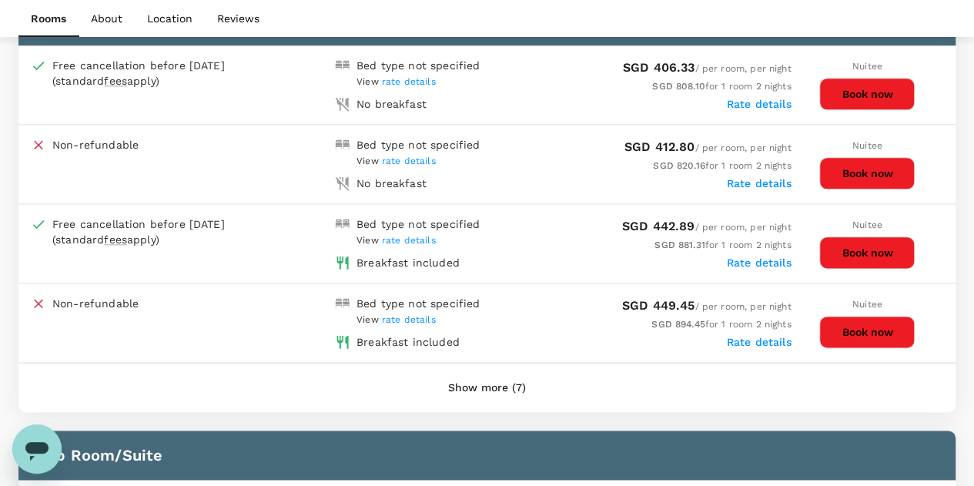
click at [503, 380] on button "Show more (7)" at bounding box center [486, 387] width 121 height 37
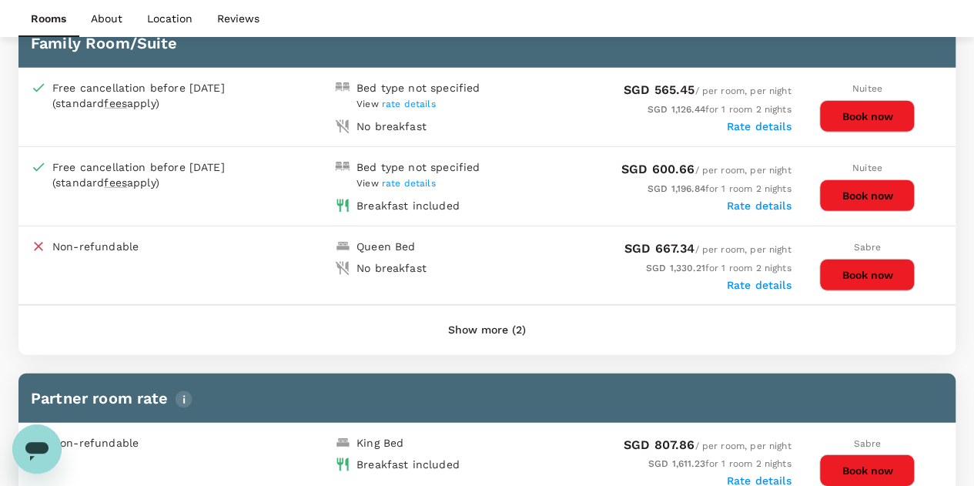
scroll to position [2001, 0]
